Goal: Information Seeking & Learning: Learn about a topic

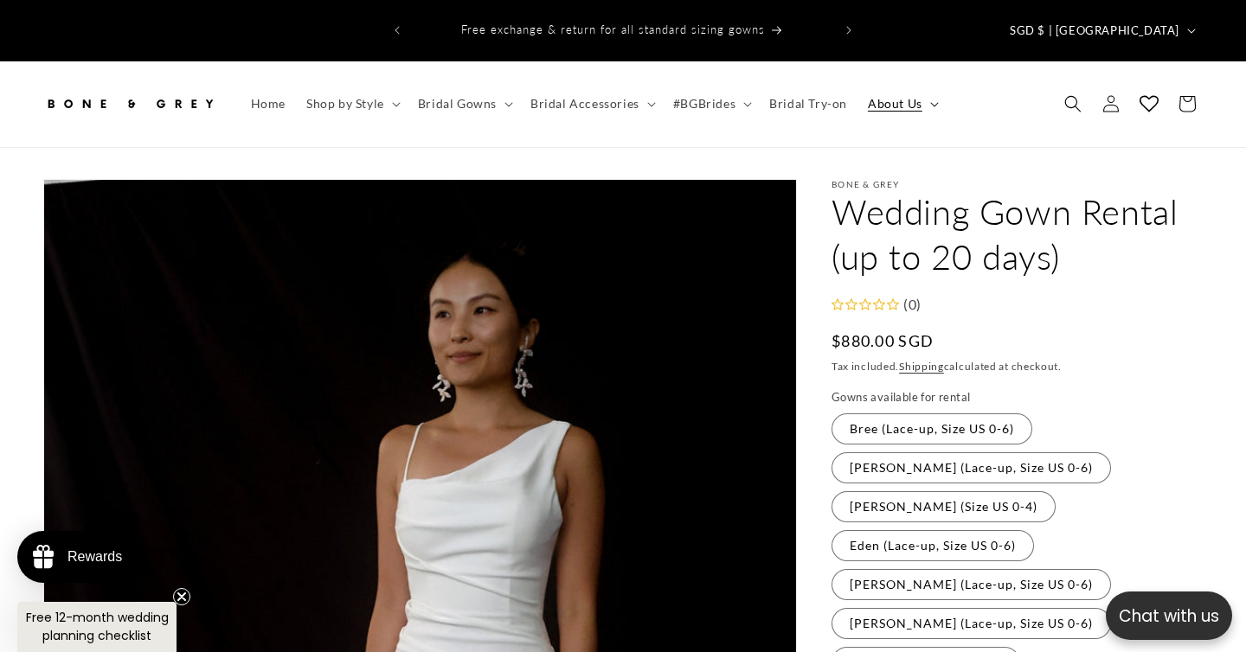
click at [890, 96] on span "About Us" at bounding box center [895, 104] width 54 height 16
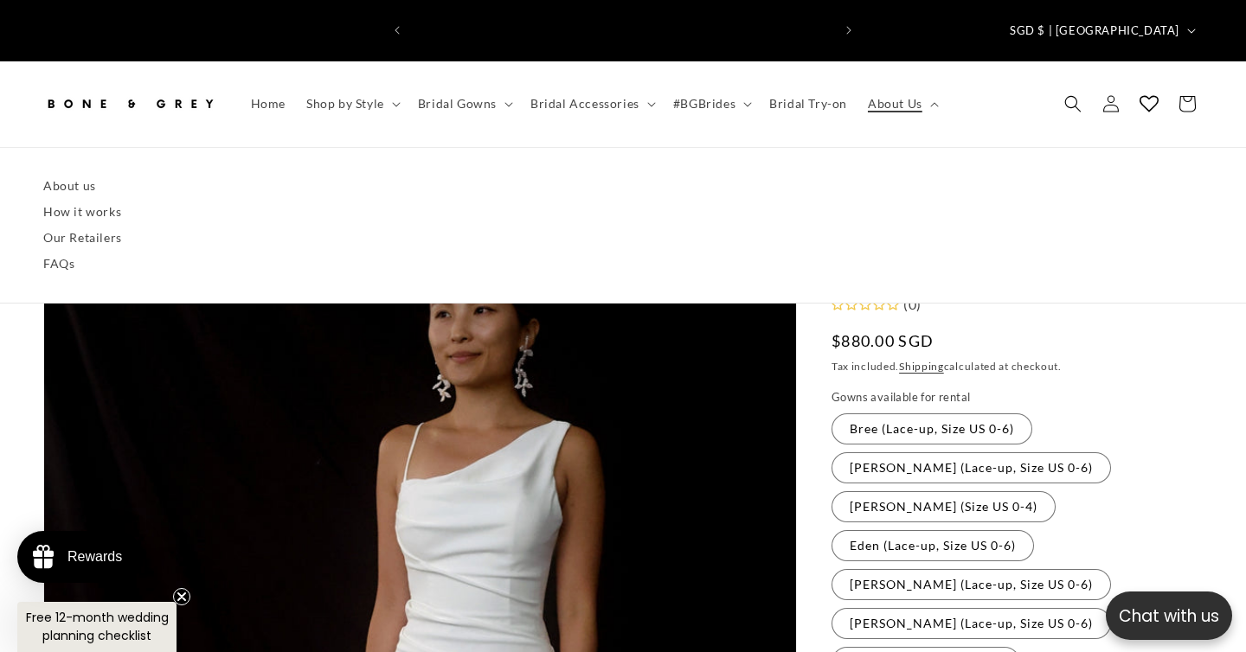
scroll to position [0, 841]
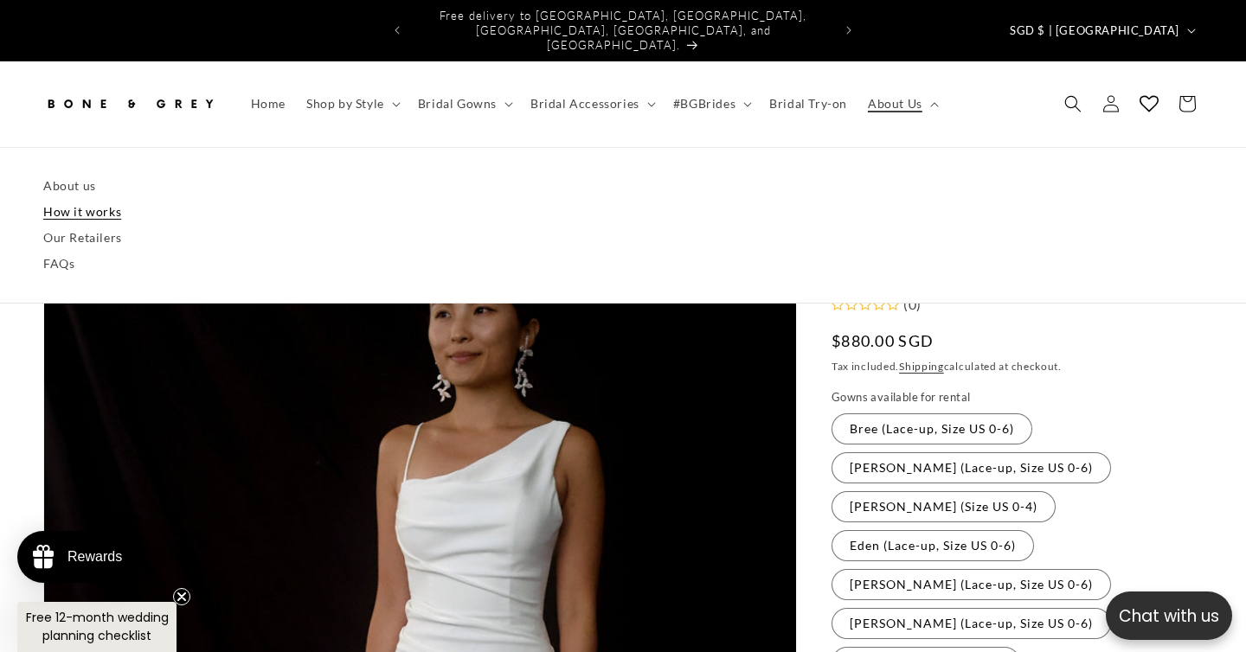
click at [87, 199] on link "How it works" at bounding box center [622, 212] width 1159 height 26
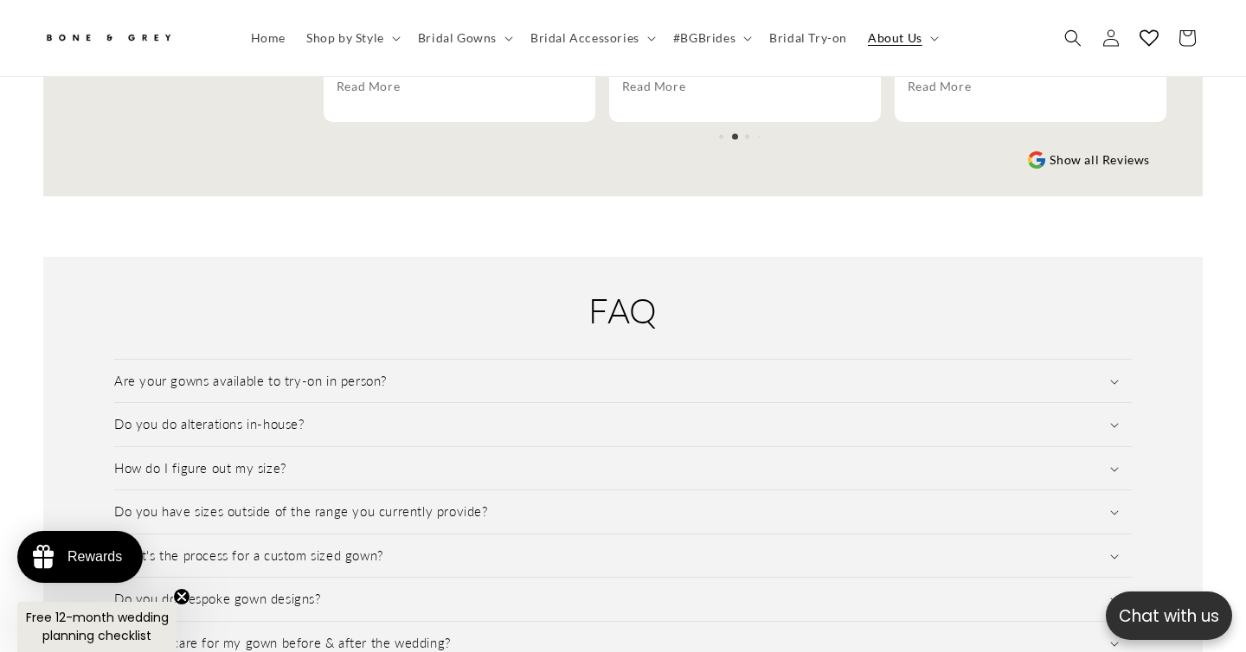
scroll to position [2353, 0]
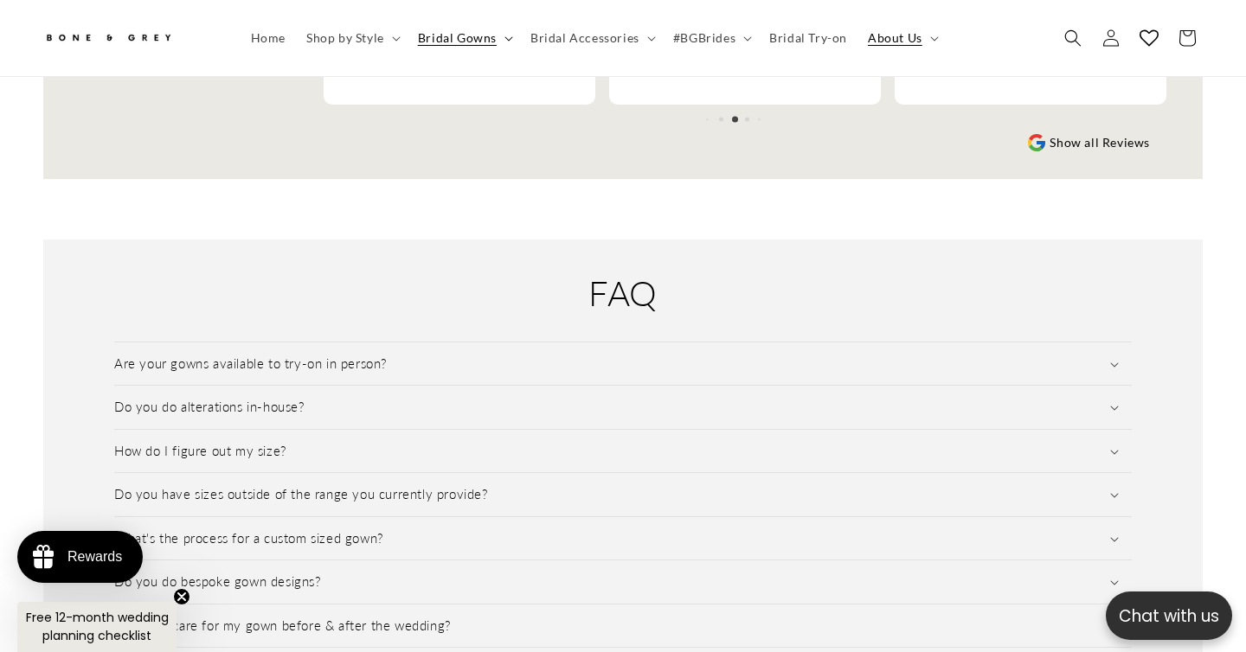
click at [490, 36] on span "Bridal Gowns" at bounding box center [457, 38] width 79 height 16
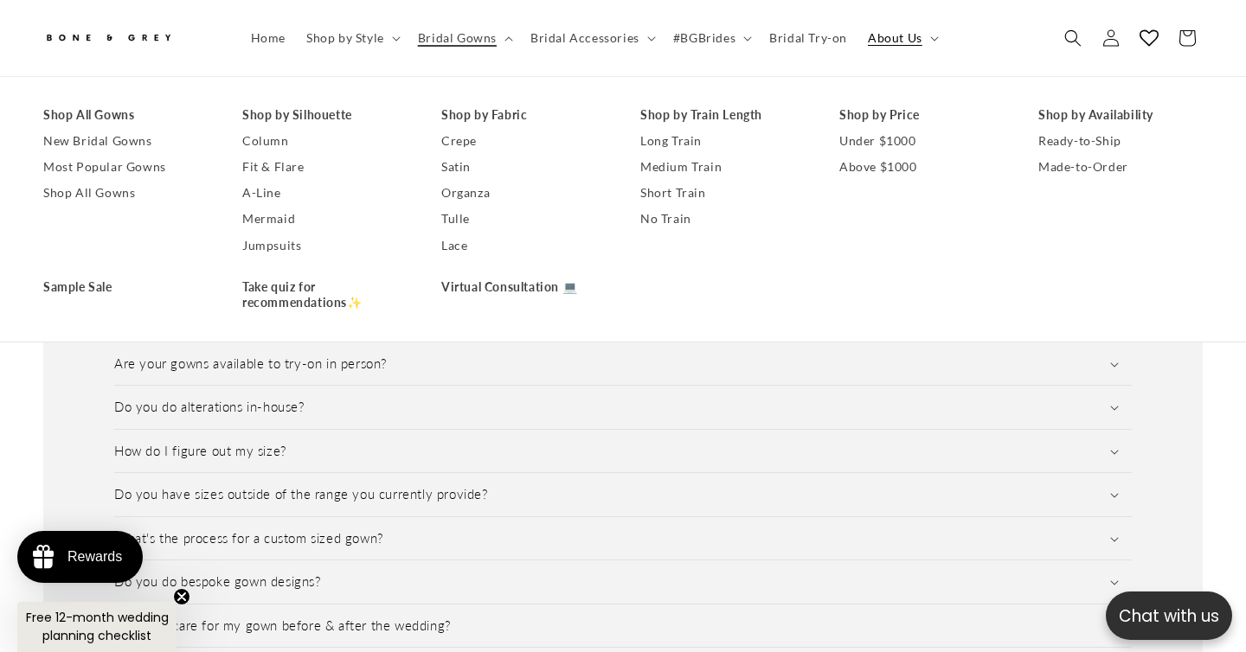
scroll to position [0, 841]
click at [272, 210] on link "Mermaid" at bounding box center [324, 220] width 164 height 26
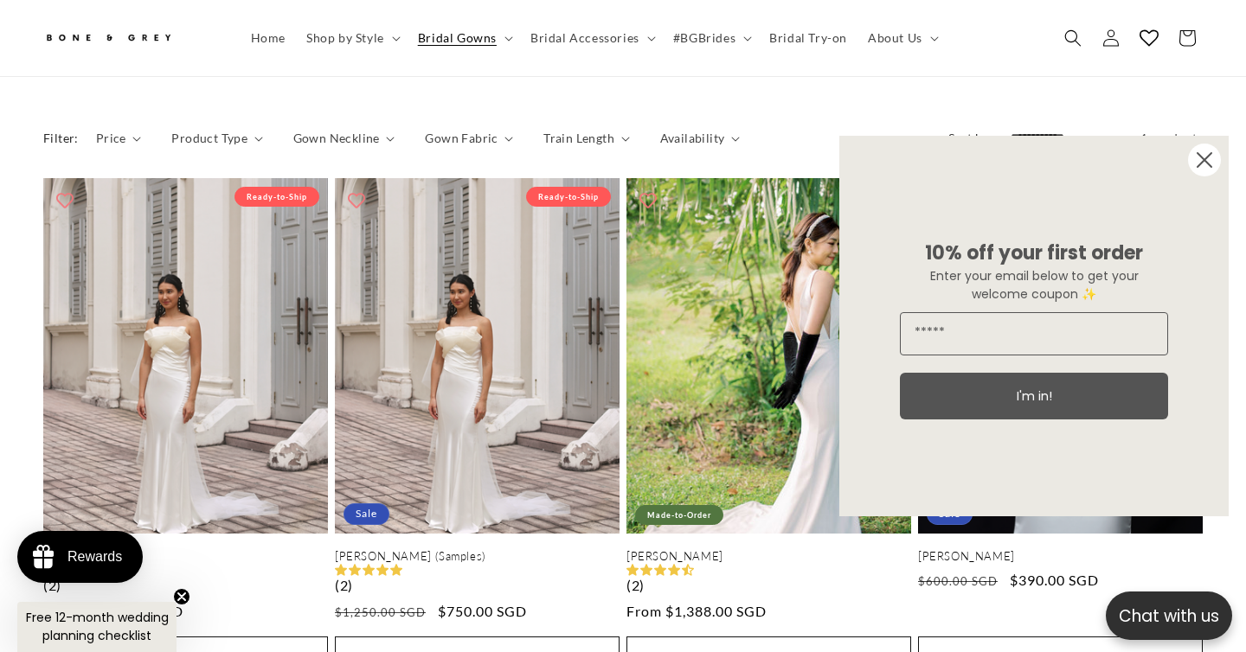
scroll to position [0, 420]
click at [1209, 157] on circle "Close dialog" at bounding box center [1204, 160] width 33 height 33
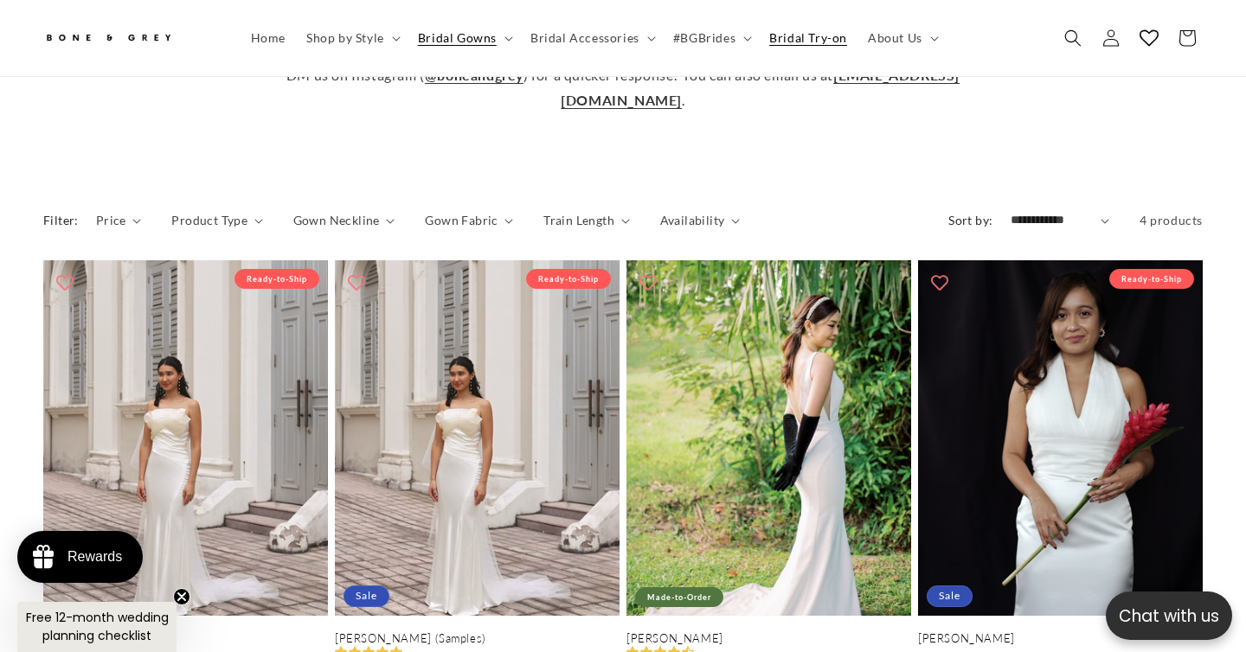
scroll to position [0, 0]
click at [814, 37] on span "Bridal Try-on" at bounding box center [808, 38] width 78 height 16
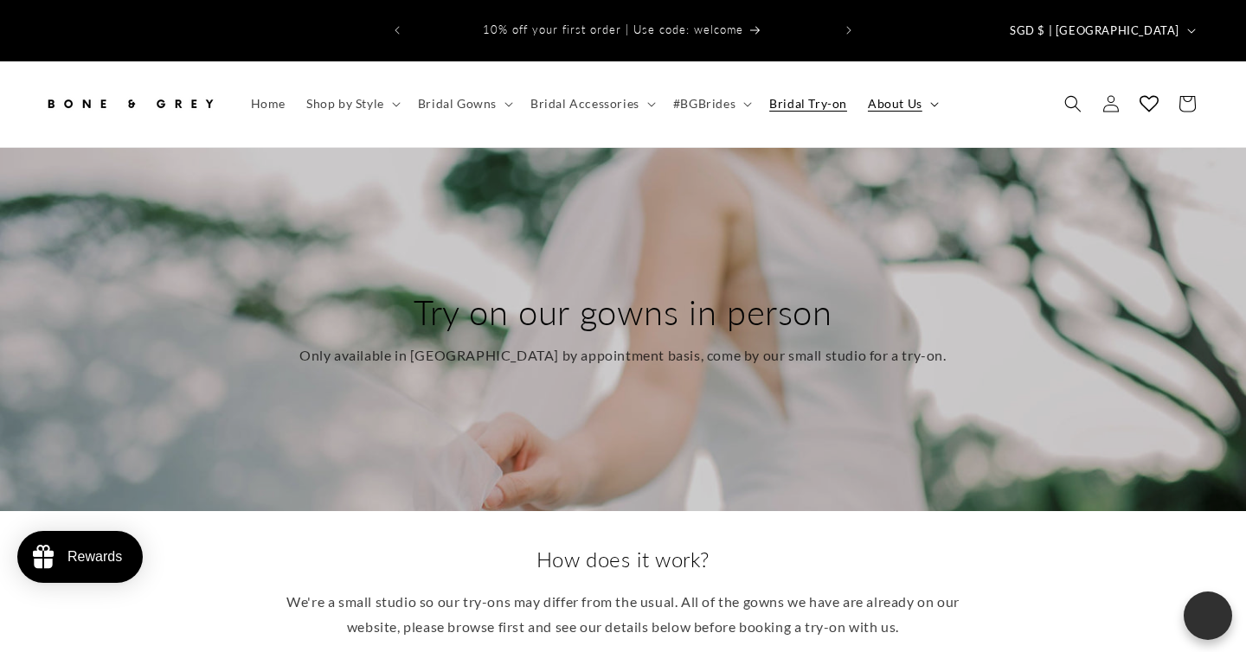
click at [885, 96] on span "About Us" at bounding box center [895, 104] width 54 height 16
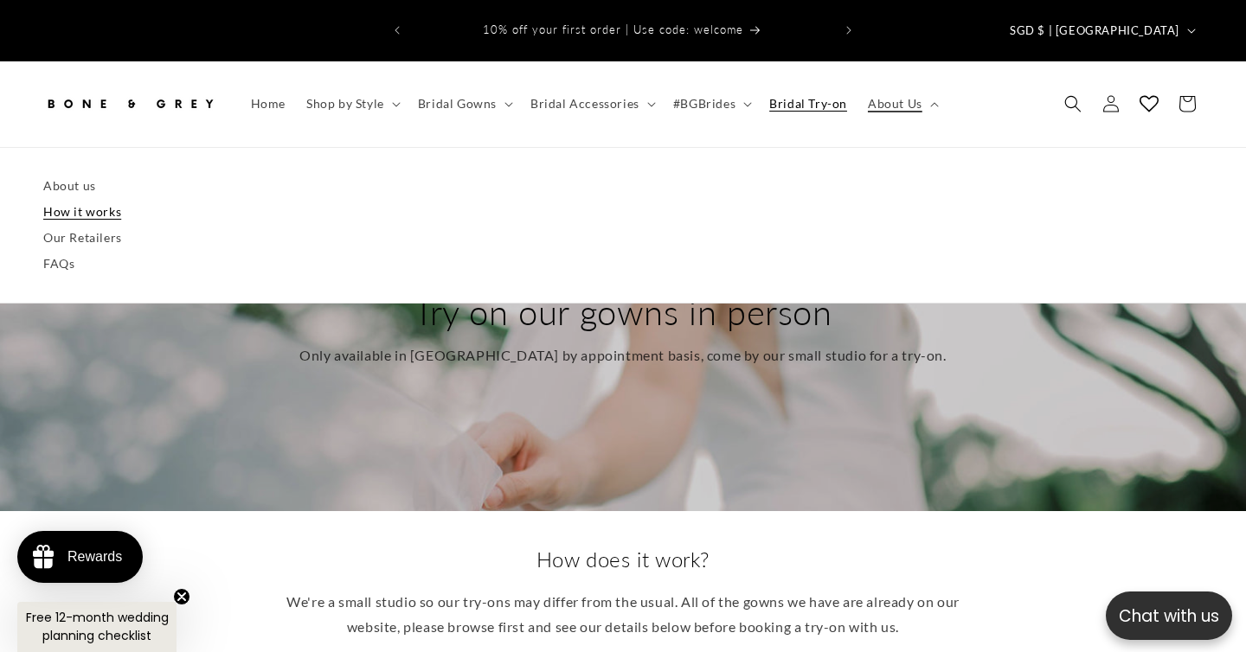
click at [101, 199] on link "How it works" at bounding box center [622, 212] width 1159 height 26
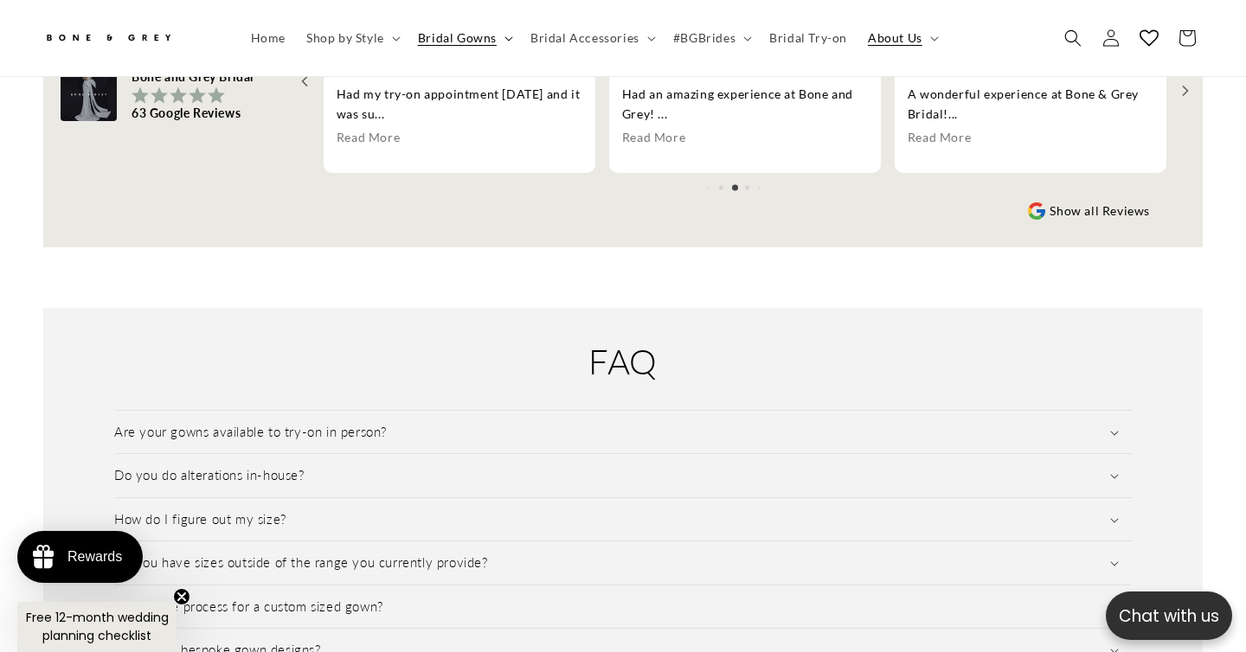
click at [471, 37] on span "Bridal Gowns" at bounding box center [457, 38] width 79 height 16
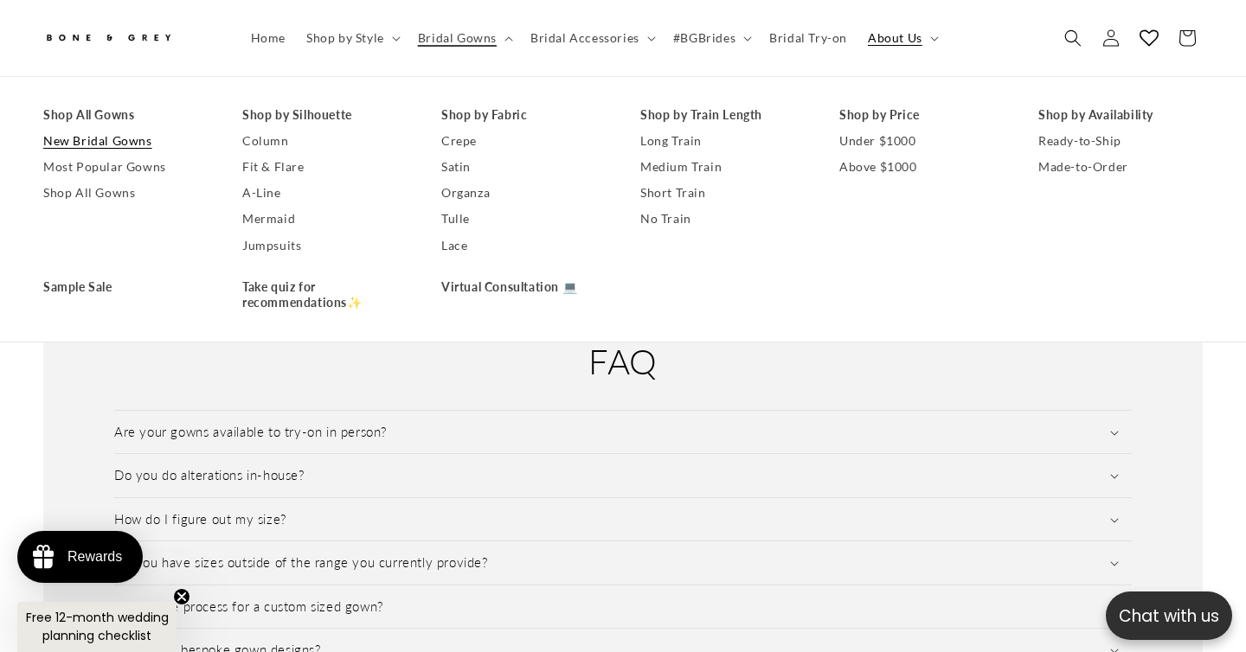
click at [141, 143] on link "New Bridal Gowns" at bounding box center [125, 141] width 164 height 26
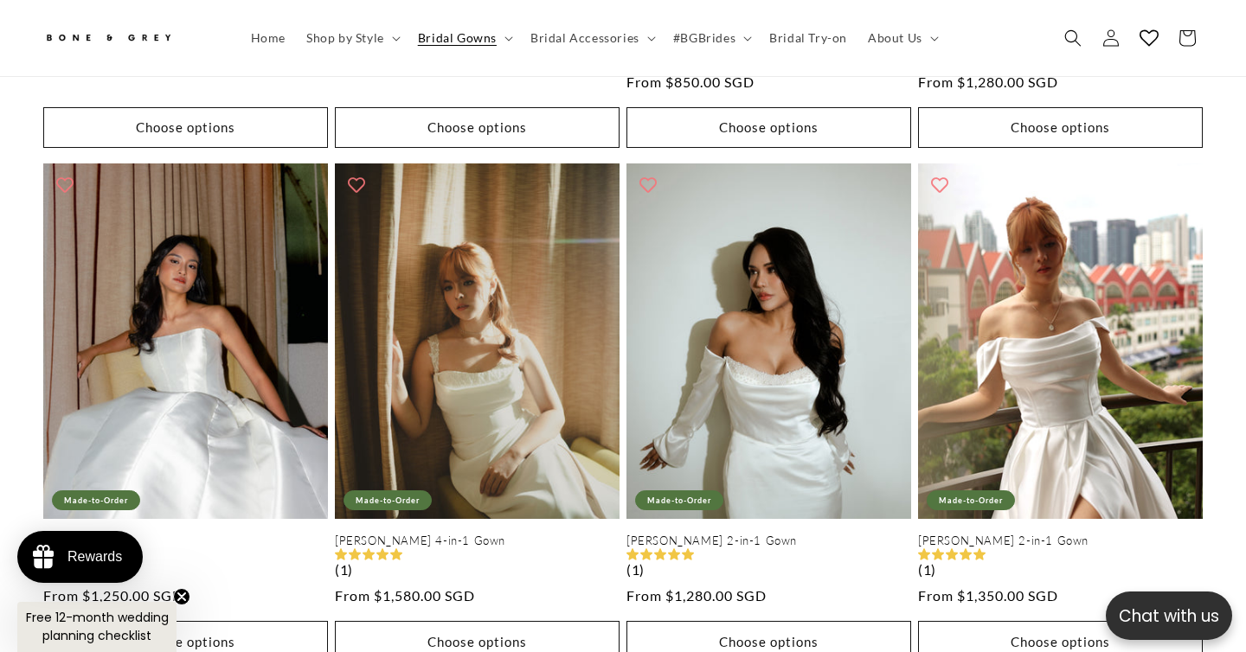
scroll to position [1289, 0]
